Goal: Task Accomplishment & Management: Manage account settings

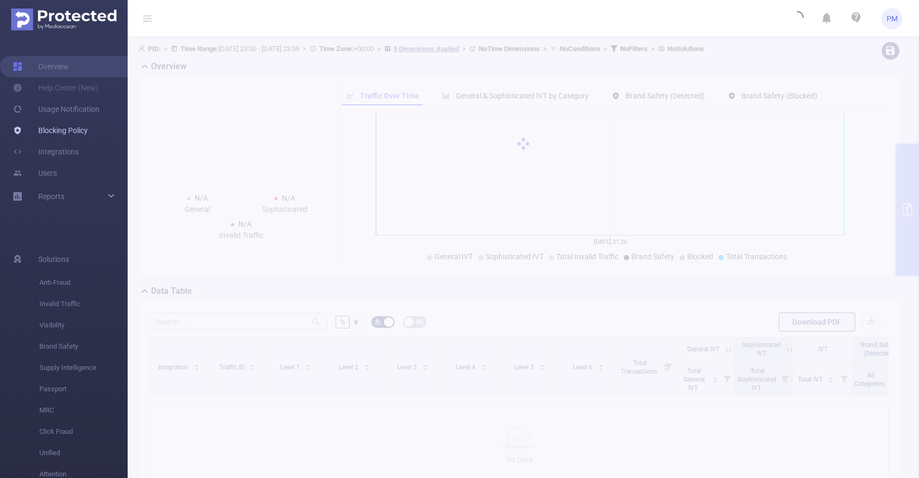
click at [80, 134] on link "Blocking Policy" at bounding box center [50, 130] width 75 height 21
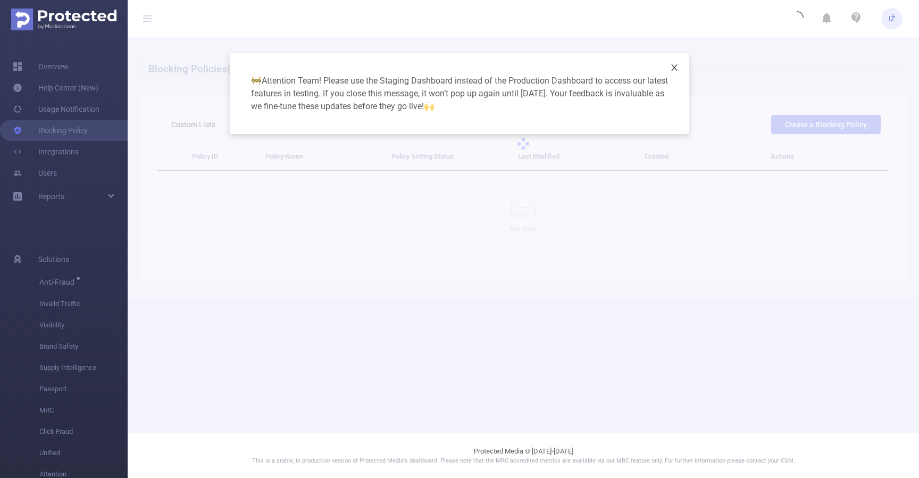
click at [678, 65] on icon "icon: close" at bounding box center [674, 67] width 9 height 9
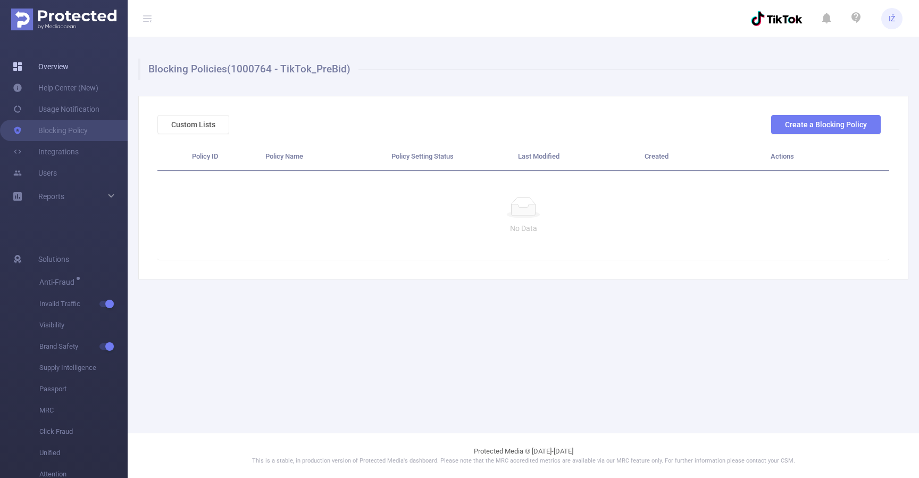
click at [69, 65] on link "Overview" at bounding box center [41, 66] width 56 height 21
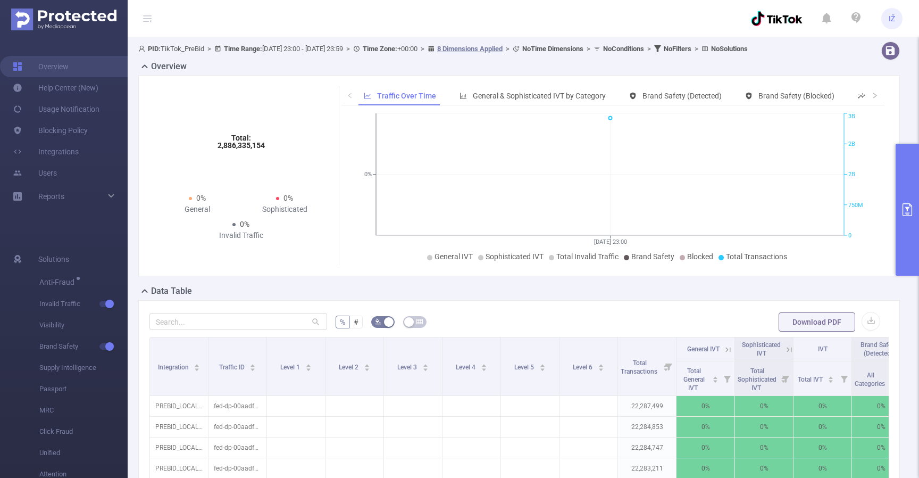
click at [910, 180] on button "primary" at bounding box center [907, 210] width 23 height 132
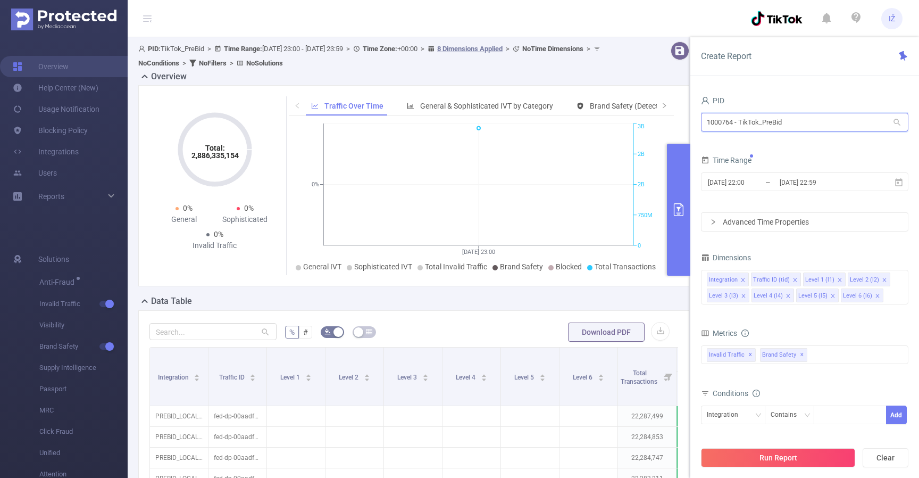
click at [786, 126] on input "1000764 - TikTok_PreBid" at bounding box center [804, 122] width 207 height 19
type input "98"
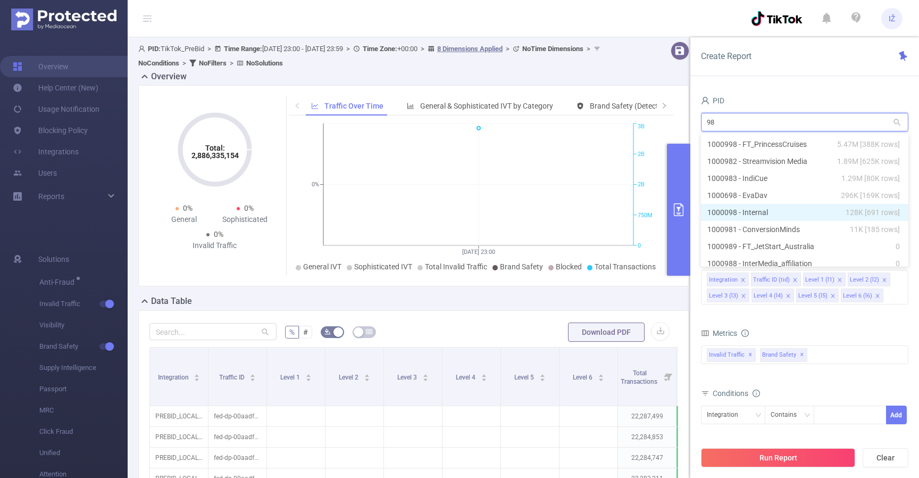
click at [771, 216] on li "1000098 - Internal 128K [691 rows]" at bounding box center [804, 212] width 207 height 17
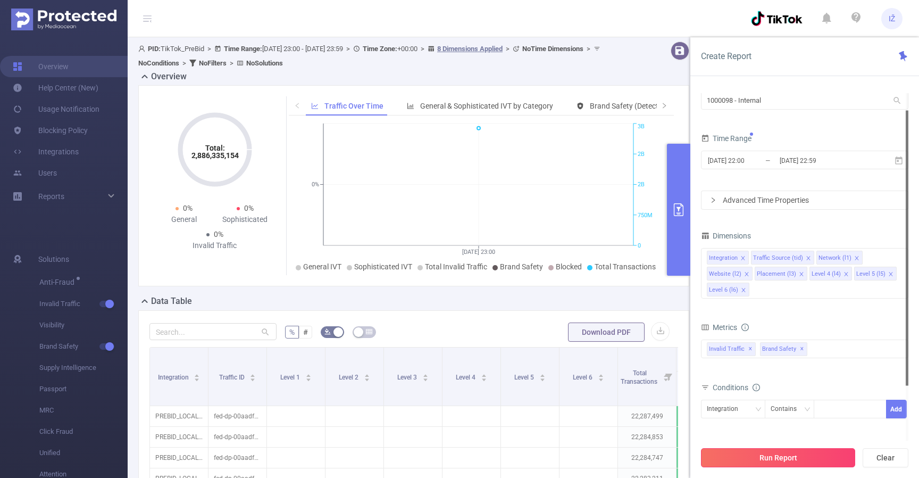
click at [809, 459] on button "Run Report" at bounding box center [778, 457] width 154 height 19
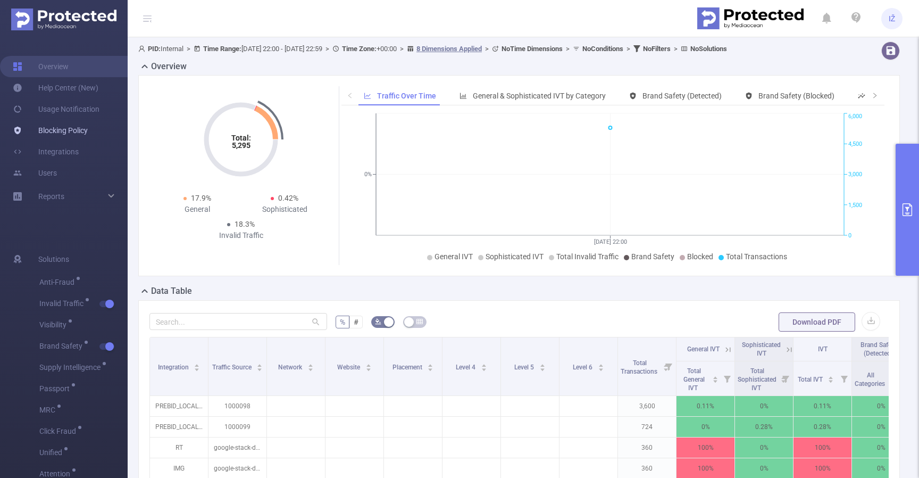
click at [81, 131] on link "Blocking Policy" at bounding box center [50, 130] width 75 height 21
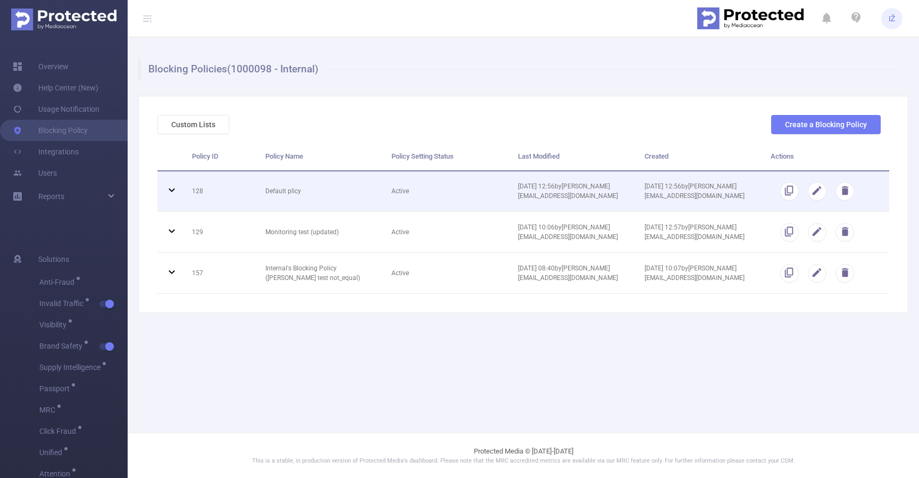
click at [173, 190] on icon at bounding box center [172, 190] width 6 height 4
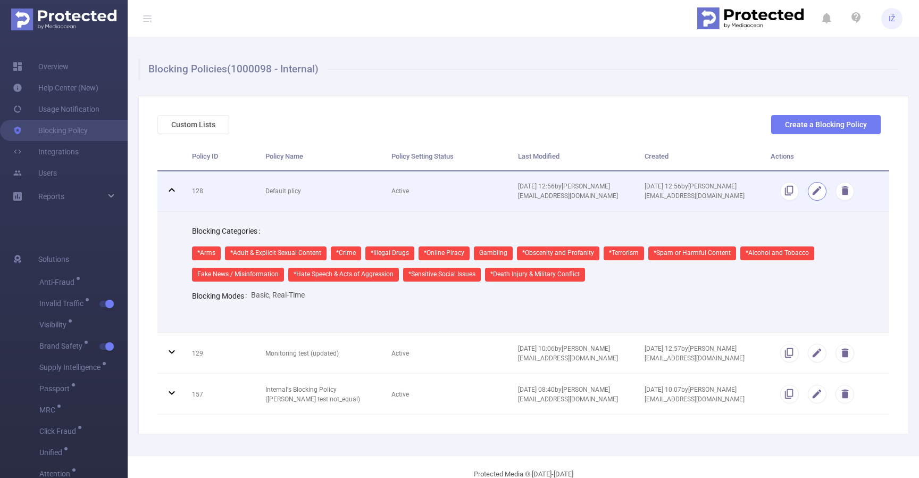
click at [808, 193] on button "button" at bounding box center [817, 191] width 19 height 19
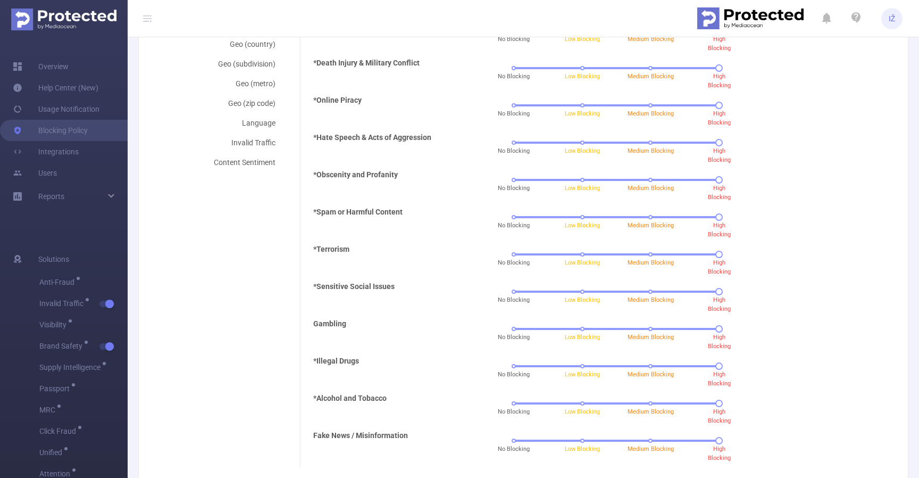
scroll to position [265, 0]
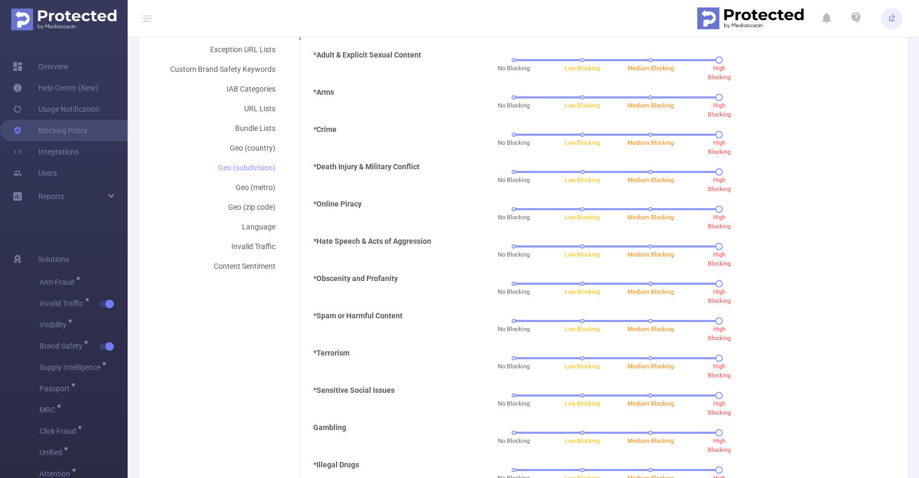
click at [256, 168] on div "Geo (subdivision)" at bounding box center [222, 168] width 131 height 20
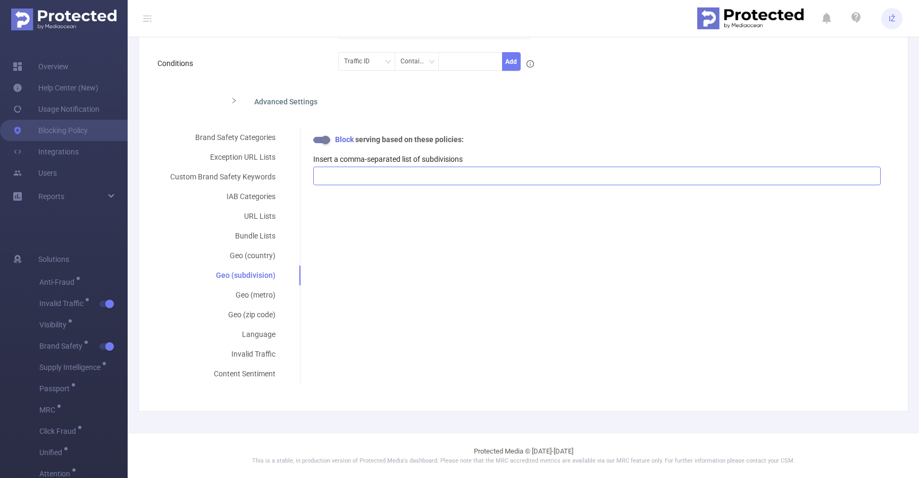
click at [511, 170] on div at bounding box center [597, 176] width 556 height 18
click at [664, 371] on div "Brand Safety Categories Exception URL Lists Custom Brand Safety Keywords IAB Ca…" at bounding box center [518, 256] width 723 height 256
click at [448, 176] on div at bounding box center [597, 176] width 556 height 18
click at [503, 177] on div at bounding box center [597, 176] width 556 height 18
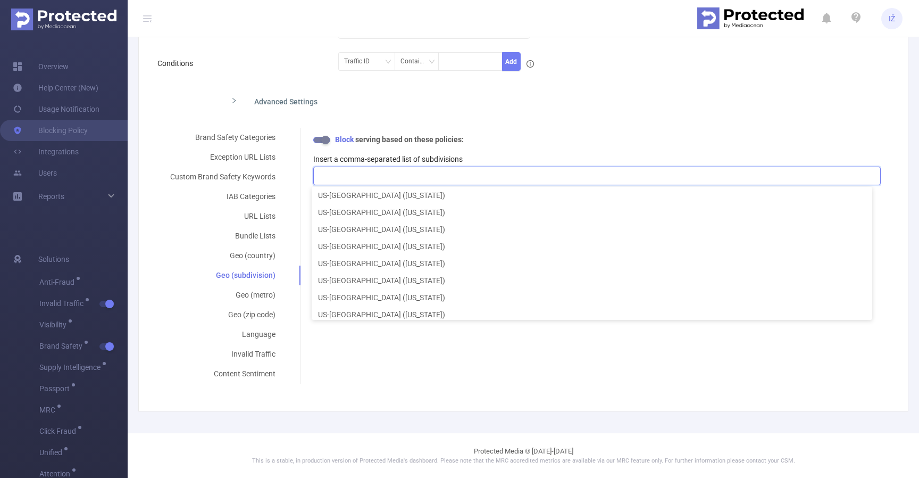
click at [562, 113] on form "Policy Name Default plicy Description Conditions Traffic ID Contains Add Advanc…" at bounding box center [518, 184] width 723 height 399
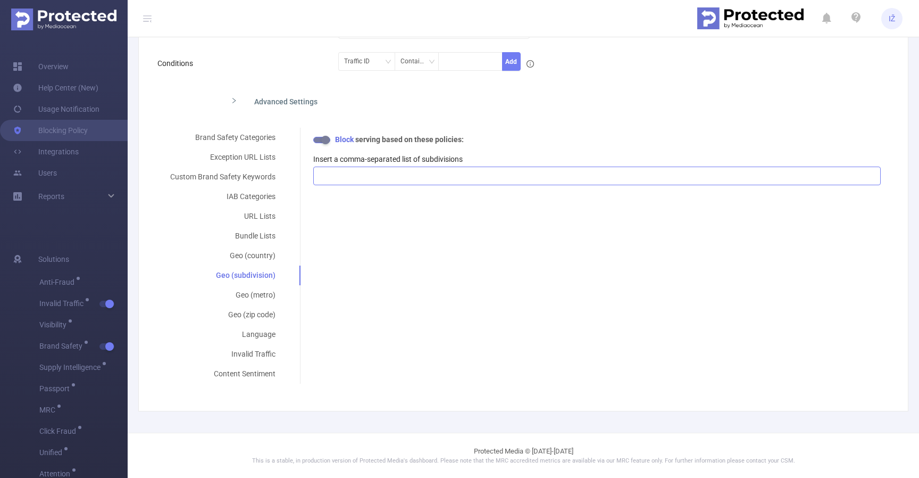
click at [459, 181] on div at bounding box center [597, 176] width 556 height 18
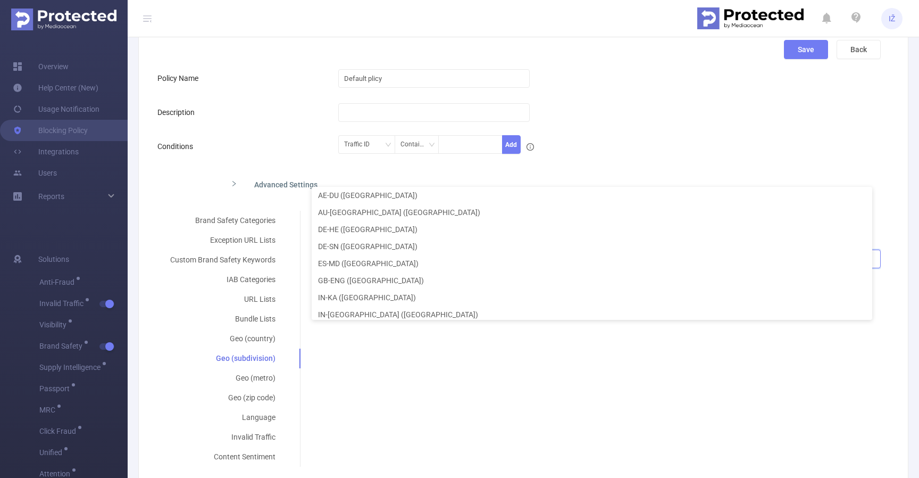
click at [468, 389] on div "Brand Safety Categories Exception URL Lists Custom Brand Safety Keywords IAB Ca…" at bounding box center [518, 339] width 723 height 256
